Goal: Use online tool/utility: Utilize a website feature to perform a specific function

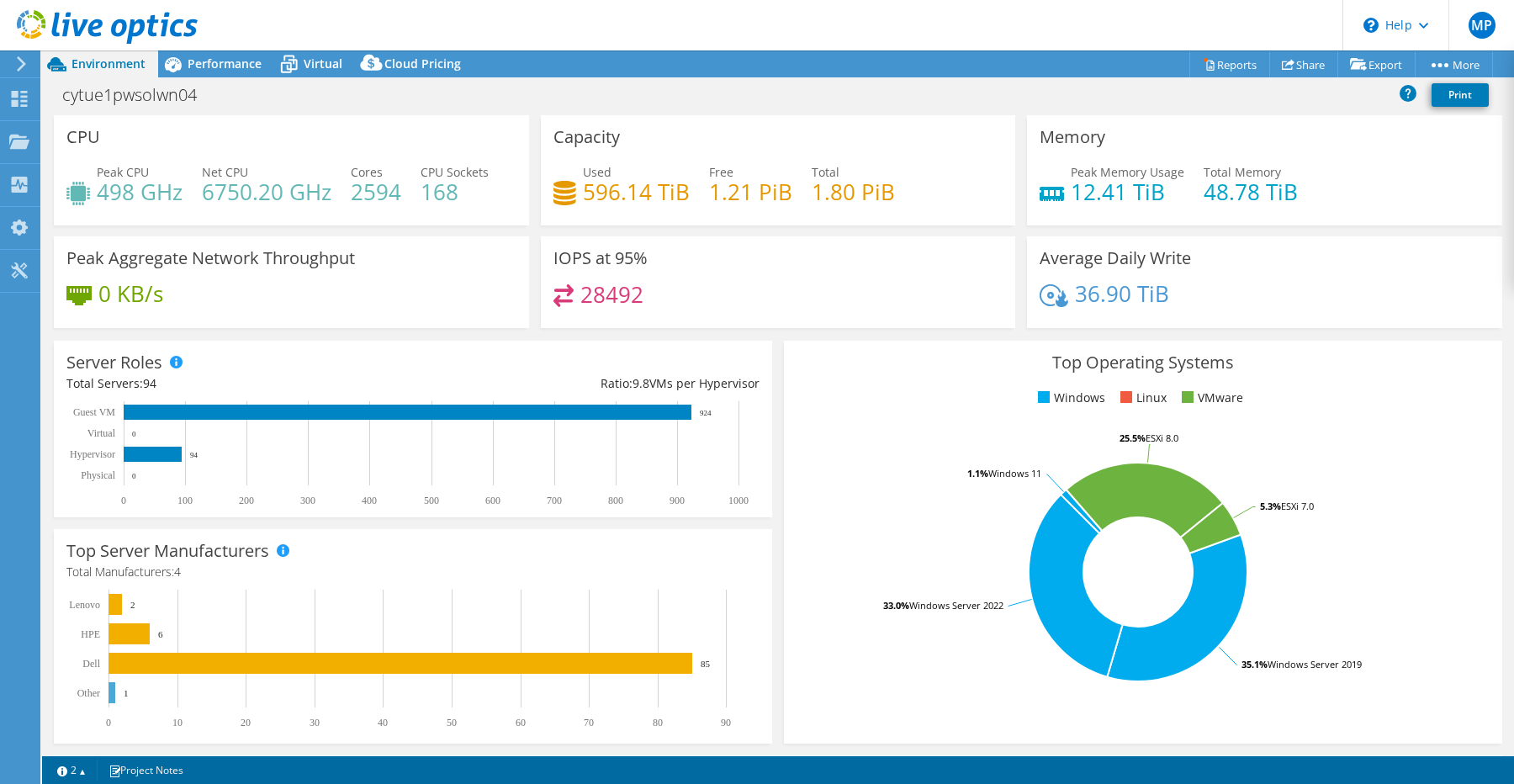
select select "USEast"
select select "USD"
click at [1228, 67] on link "Reports" at bounding box center [1230, 65] width 81 height 26
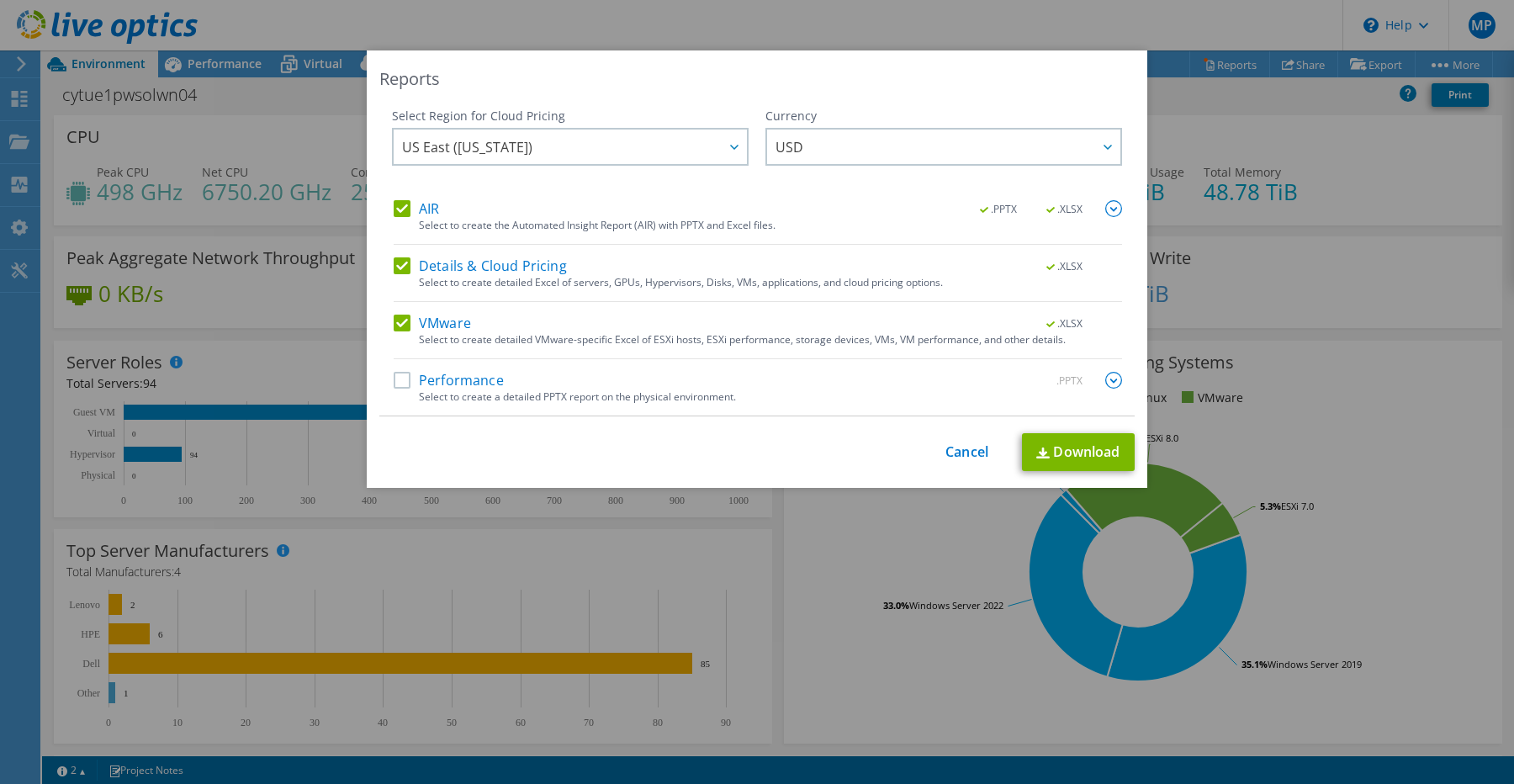
click at [405, 323] on label "VMware" at bounding box center [432, 323] width 78 height 17
click at [0, 0] on input "VMware" at bounding box center [0, 0] width 0 height 0
click at [405, 194] on div "Select Region for Cloud Pricing Asia Pacific ([GEOGRAPHIC_DATA]) [GEOGRAPHIC_DA…" at bounding box center [569, 153] width 357 height 92
click at [405, 213] on label "AIR" at bounding box center [416, 208] width 45 height 17
click at [0, 0] on input "AIR" at bounding box center [0, 0] width 0 height 0
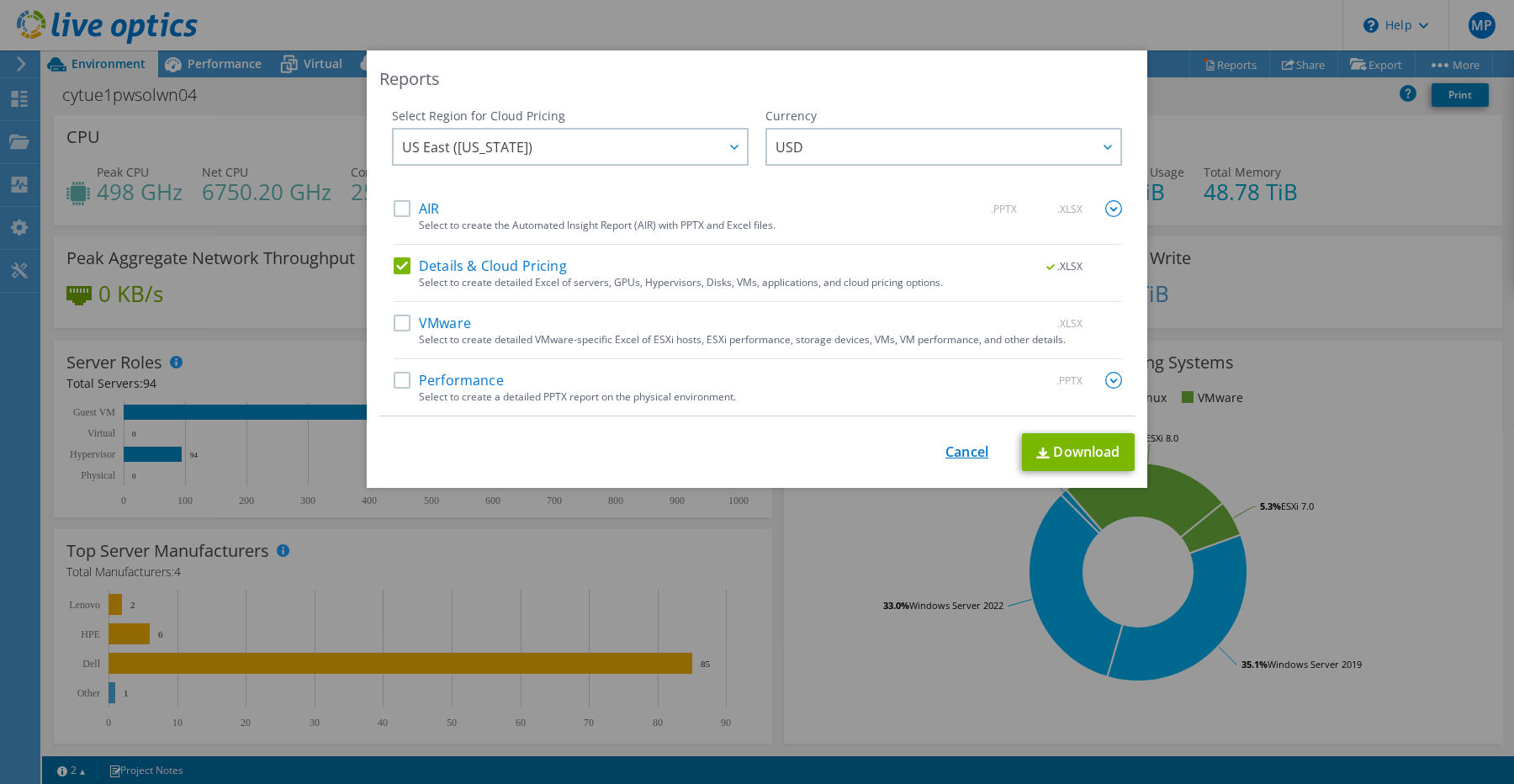
click at [970, 444] on link "Cancel" at bounding box center [966, 452] width 43 height 16
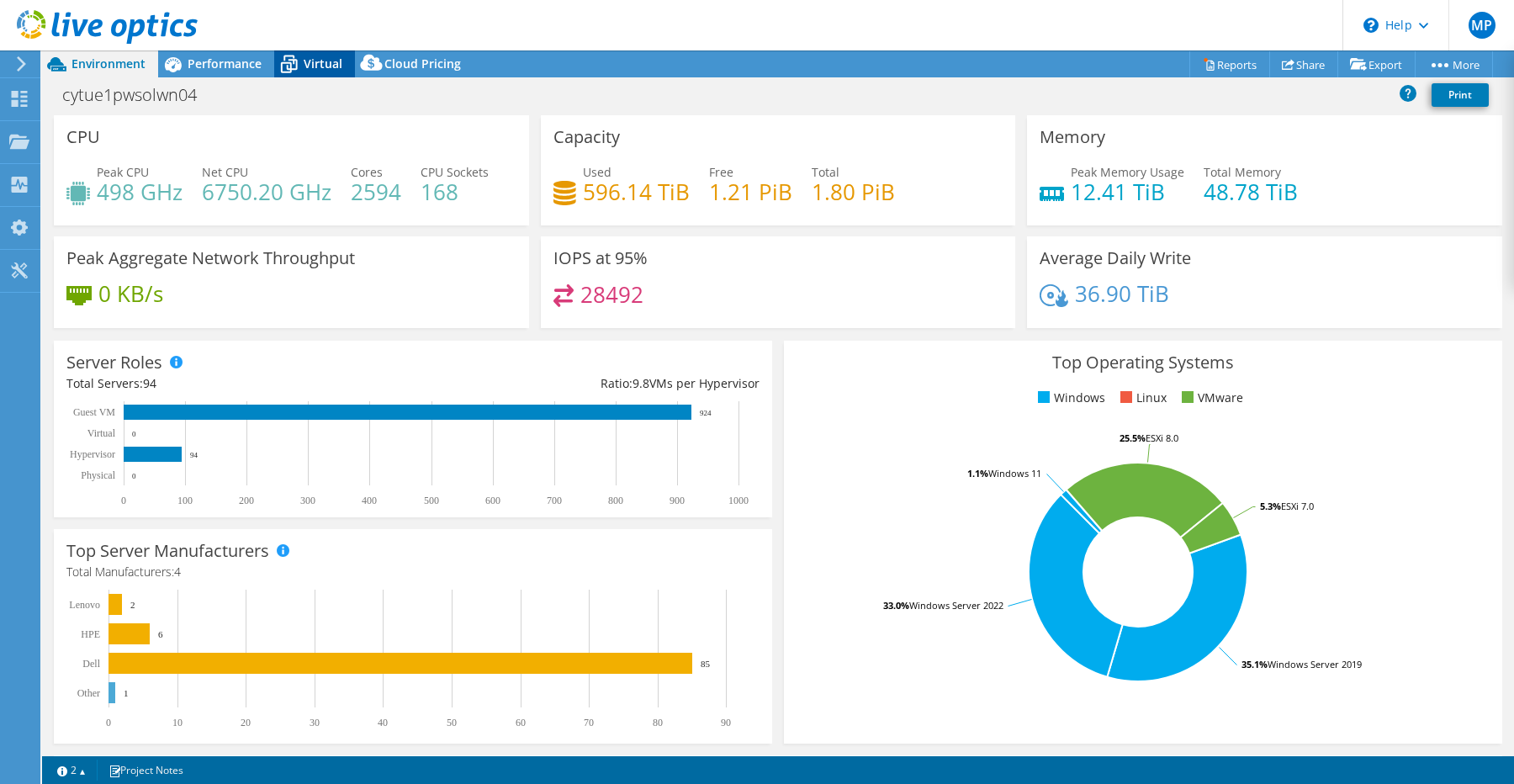
click at [306, 74] on div "Virtual" at bounding box center [314, 64] width 81 height 27
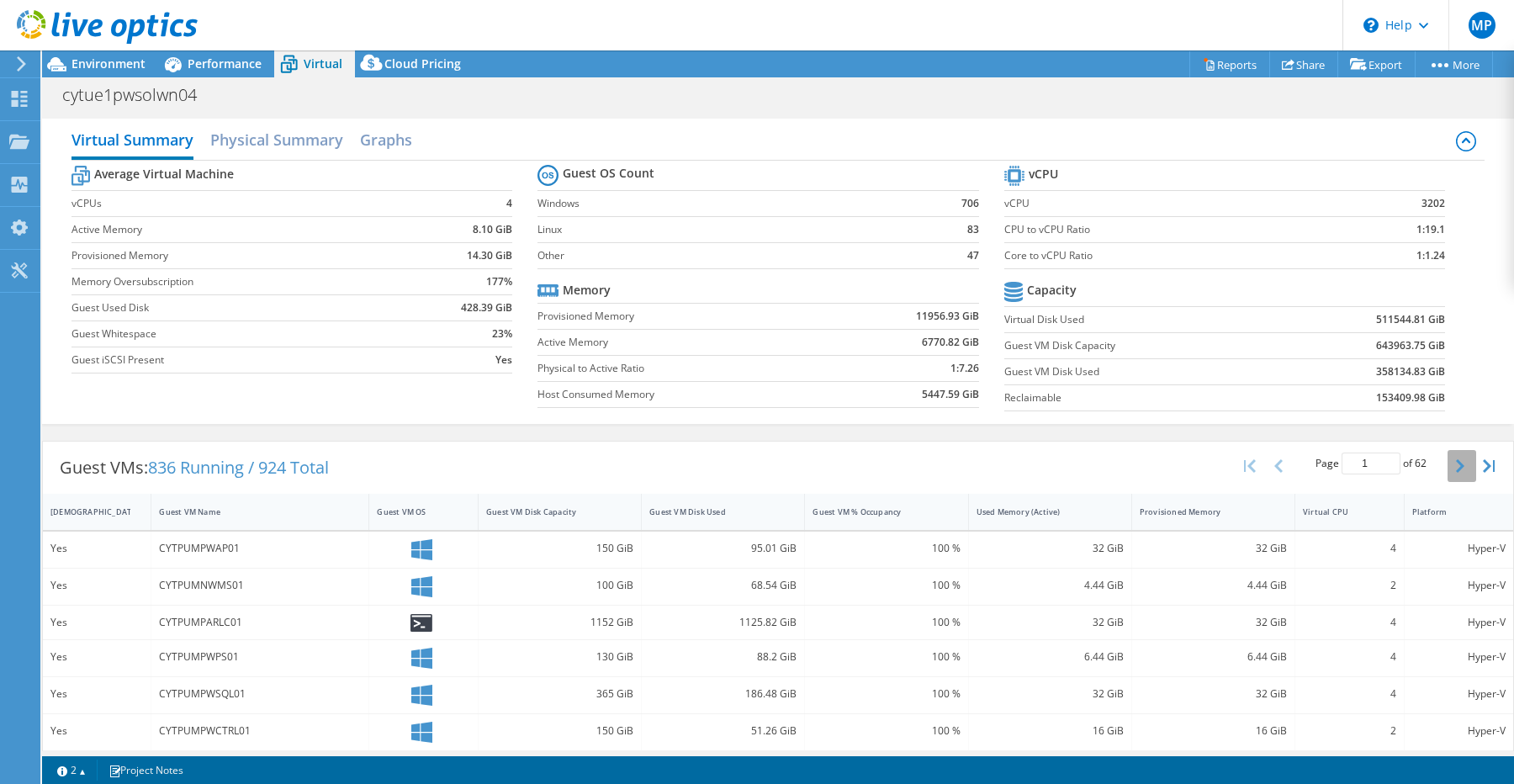
click at [1461, 464] on icon "button" at bounding box center [1460, 466] width 9 height 13
type input "2"
